Goal: Transaction & Acquisition: Purchase product/service

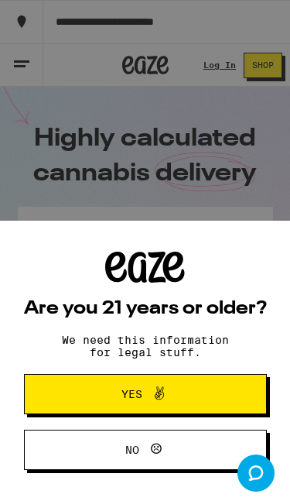
click at [135, 394] on span "Yes" at bounding box center [132, 394] width 21 height 11
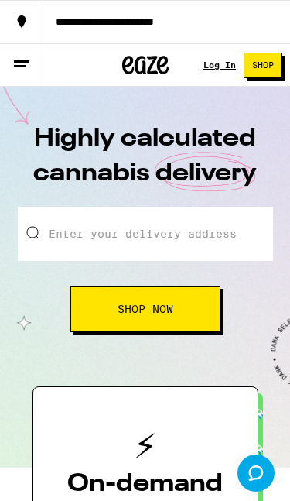
click at [206, 64] on div "Log In" at bounding box center [220, 64] width 33 height 9
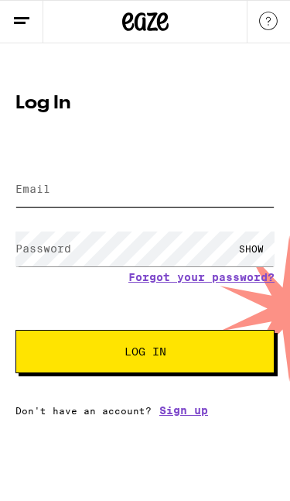
click at [105, 176] on input "Email" at bounding box center [144, 189] width 259 height 35
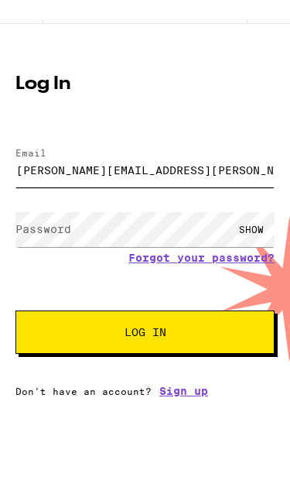
type input "[PERSON_NAME][EMAIL_ADDRESS][PERSON_NAME][DOMAIN_NAME]"
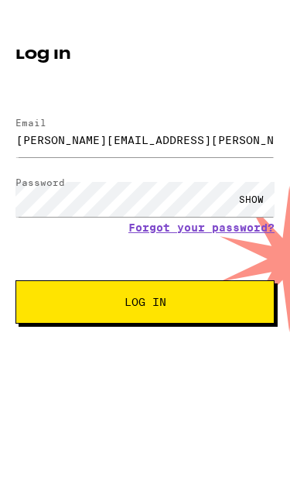
click at [214, 330] on button "Log In" at bounding box center [144, 351] width 259 height 43
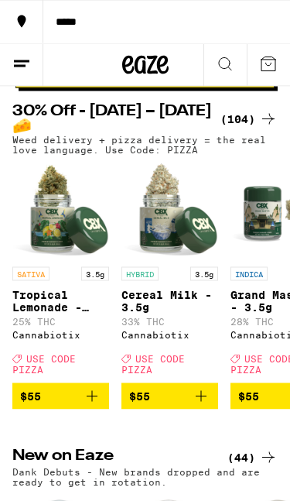
scroll to position [93, 0]
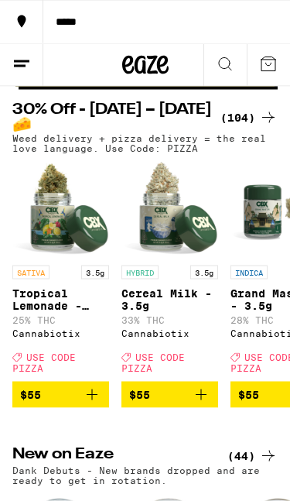
click at [258, 127] on div "(104)" at bounding box center [249, 117] width 57 height 19
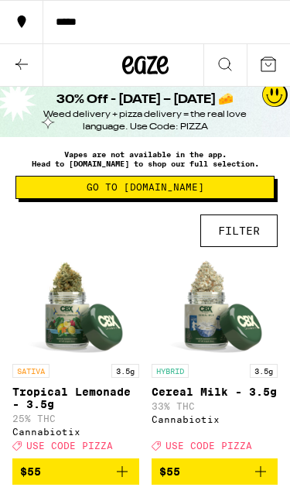
click at [246, 239] on button "FILTER" at bounding box center [238, 230] width 77 height 33
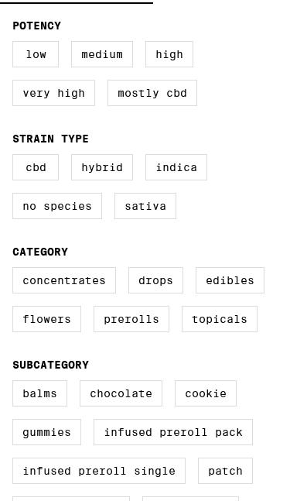
scroll to position [187, 0]
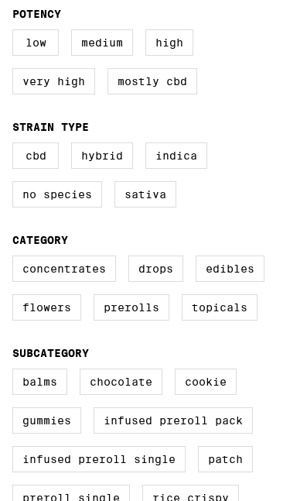
click at [196, 282] on label "Edibles" at bounding box center [230, 268] width 69 height 26
click at [0, 0] on input "Edibles" at bounding box center [0, 0] width 0 height 0
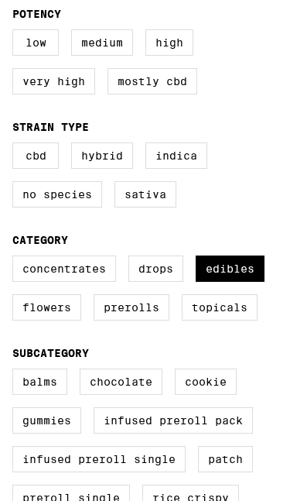
checkbox input "true"
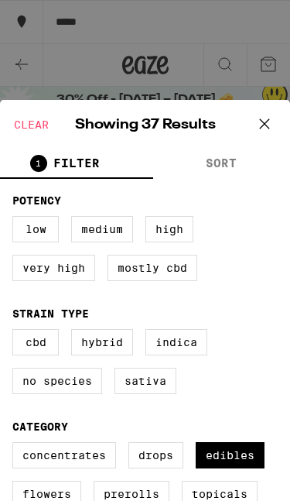
click at [270, 128] on icon at bounding box center [264, 123] width 23 height 23
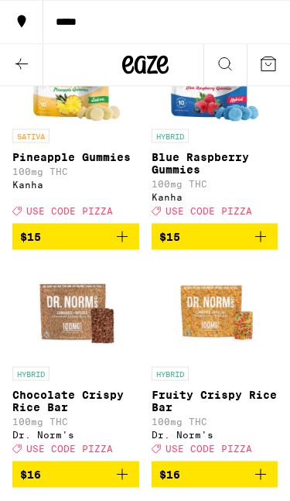
scroll to position [1888, 0]
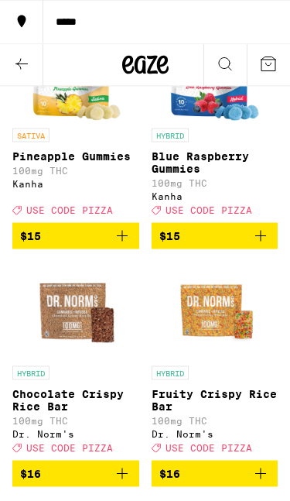
click at [122, 241] on icon "Add to bag" at bounding box center [122, 236] width 11 height 11
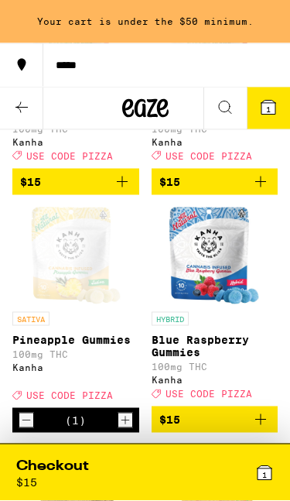
scroll to position [1621, 0]
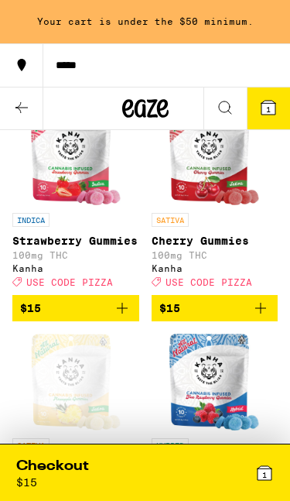
click at [124, 317] on icon "Add to bag" at bounding box center [122, 308] width 19 height 19
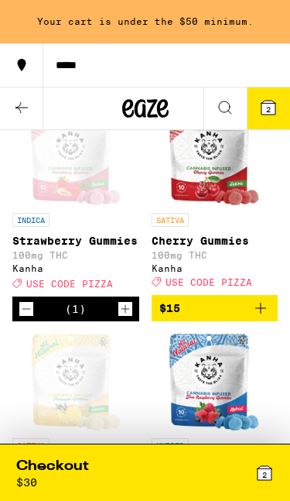
click at [240, 484] on div "2" at bounding box center [210, 473] width 129 height 32
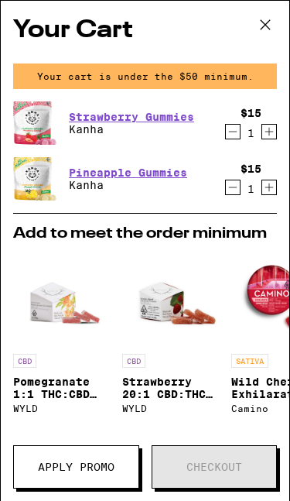
click at [264, 2] on button at bounding box center [265, 26] width 48 height 50
